Goal: Task Accomplishment & Management: Use online tool/utility

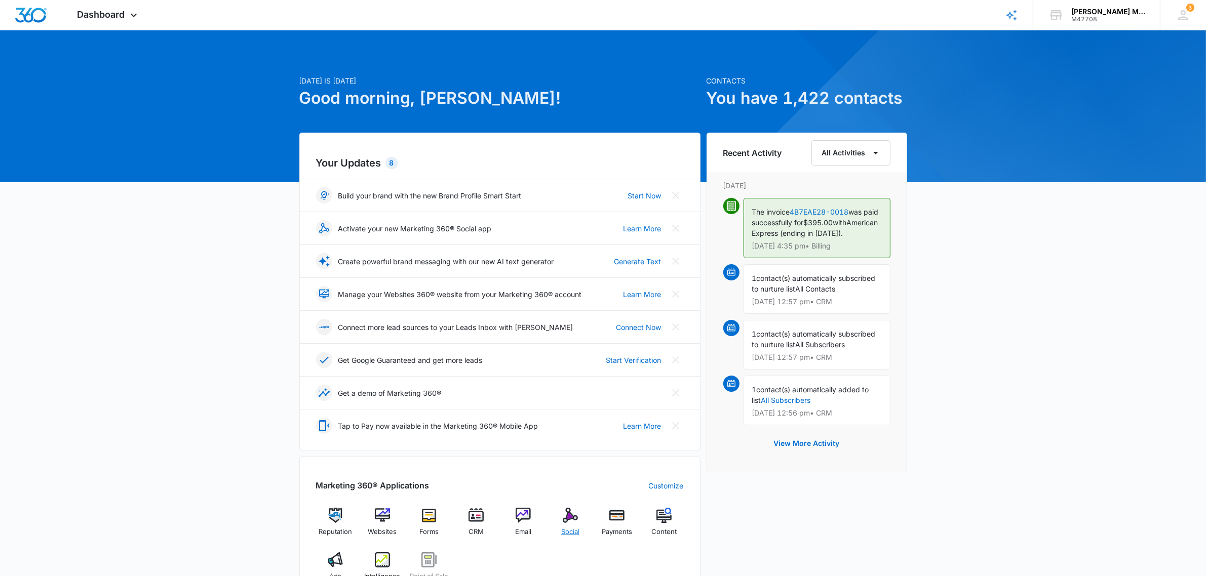
click at [570, 514] on img at bounding box center [570, 515] width 15 height 15
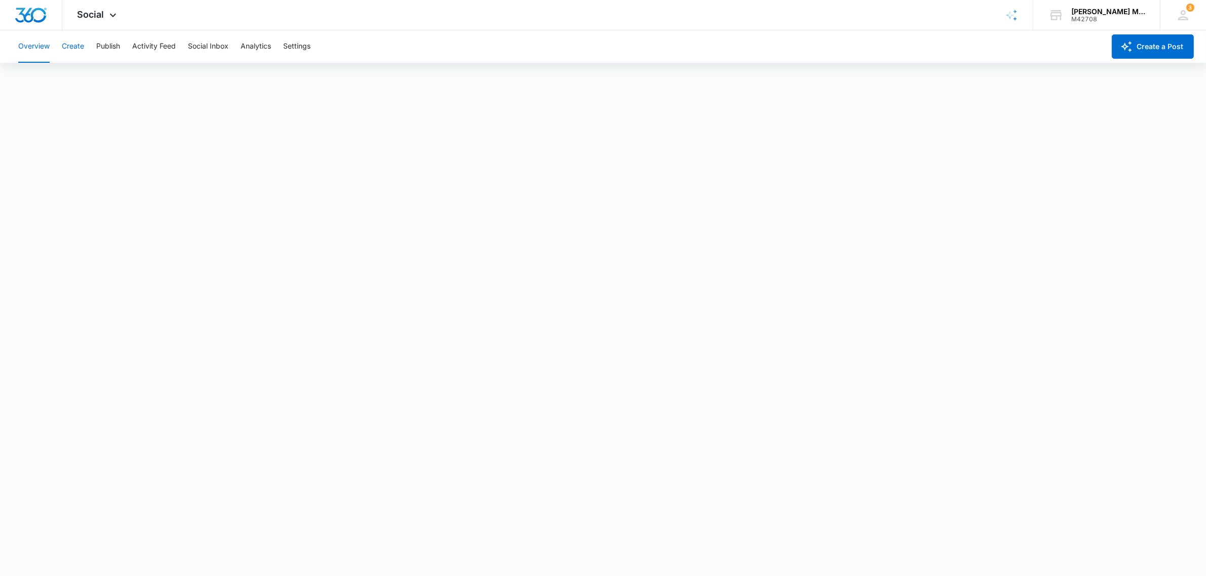
click at [72, 49] on button "Create" at bounding box center [73, 46] width 22 height 32
click at [95, 23] on div "Social Apps Reputation Websites Forms CRM Email Social Payments POS Content Ads…" at bounding box center [98, 15] width 72 height 30
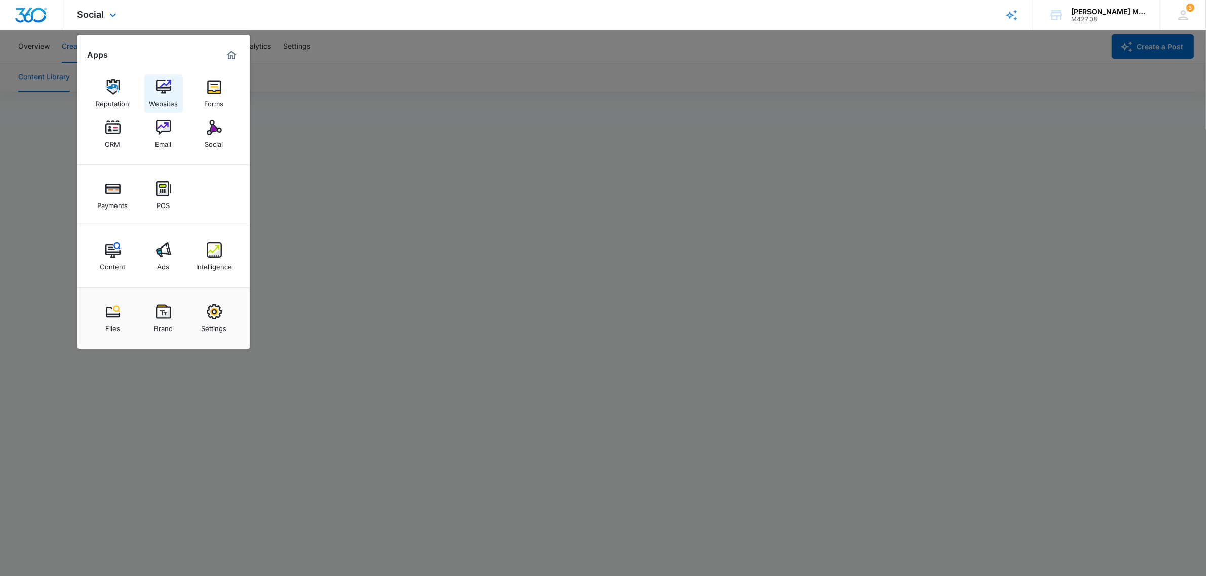
click at [169, 88] on img at bounding box center [163, 87] width 15 height 15
